Goal: Task Accomplishment & Management: Manage account settings

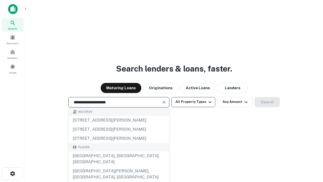
click at [119, 167] on div "[GEOGRAPHIC_DATA], [GEOGRAPHIC_DATA], [GEOGRAPHIC_DATA]" at bounding box center [119, 158] width 101 height 15
type input "**********"
click at [194, 102] on button "All Property Types" at bounding box center [194, 102] width 44 height 10
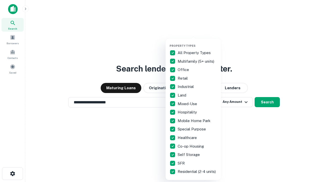
click at [198, 42] on button "button" at bounding box center [198, 42] width 56 height 0
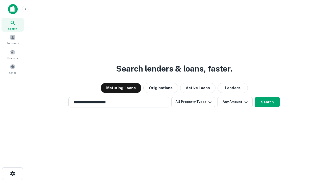
scroll to position [8, 0]
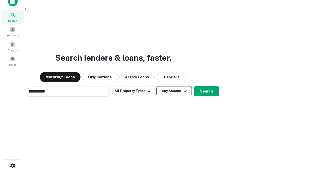
click at [157, 86] on button "Any Amount" at bounding box center [174, 91] width 35 height 10
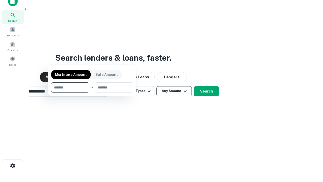
scroll to position [8, 0]
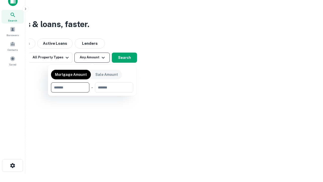
type input "*******"
click at [92, 92] on button "button" at bounding box center [92, 92] width 82 height 0
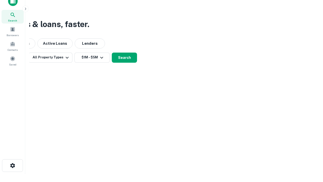
scroll to position [8, 0]
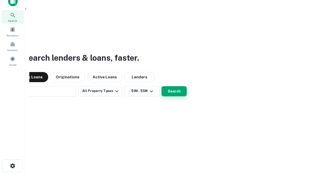
click at [162, 86] on button "Search" at bounding box center [174, 91] width 25 height 10
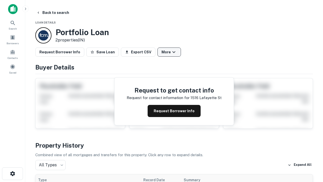
click at [169, 52] on button "More" at bounding box center [169, 52] width 23 height 9
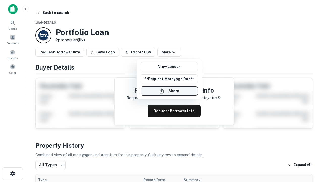
click at [169, 91] on button "Share" at bounding box center [169, 90] width 57 height 9
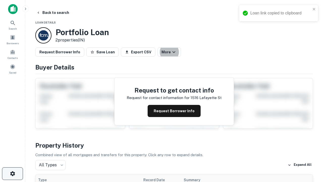
click at [12, 174] on icon "button" at bounding box center [13, 174] width 6 height 6
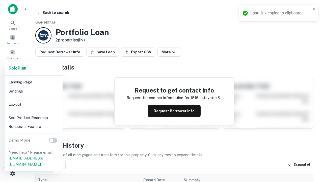
click at [33, 104] on li "Logout" at bounding box center [34, 104] width 54 height 9
